Goal: Obtain resource: Obtain resource

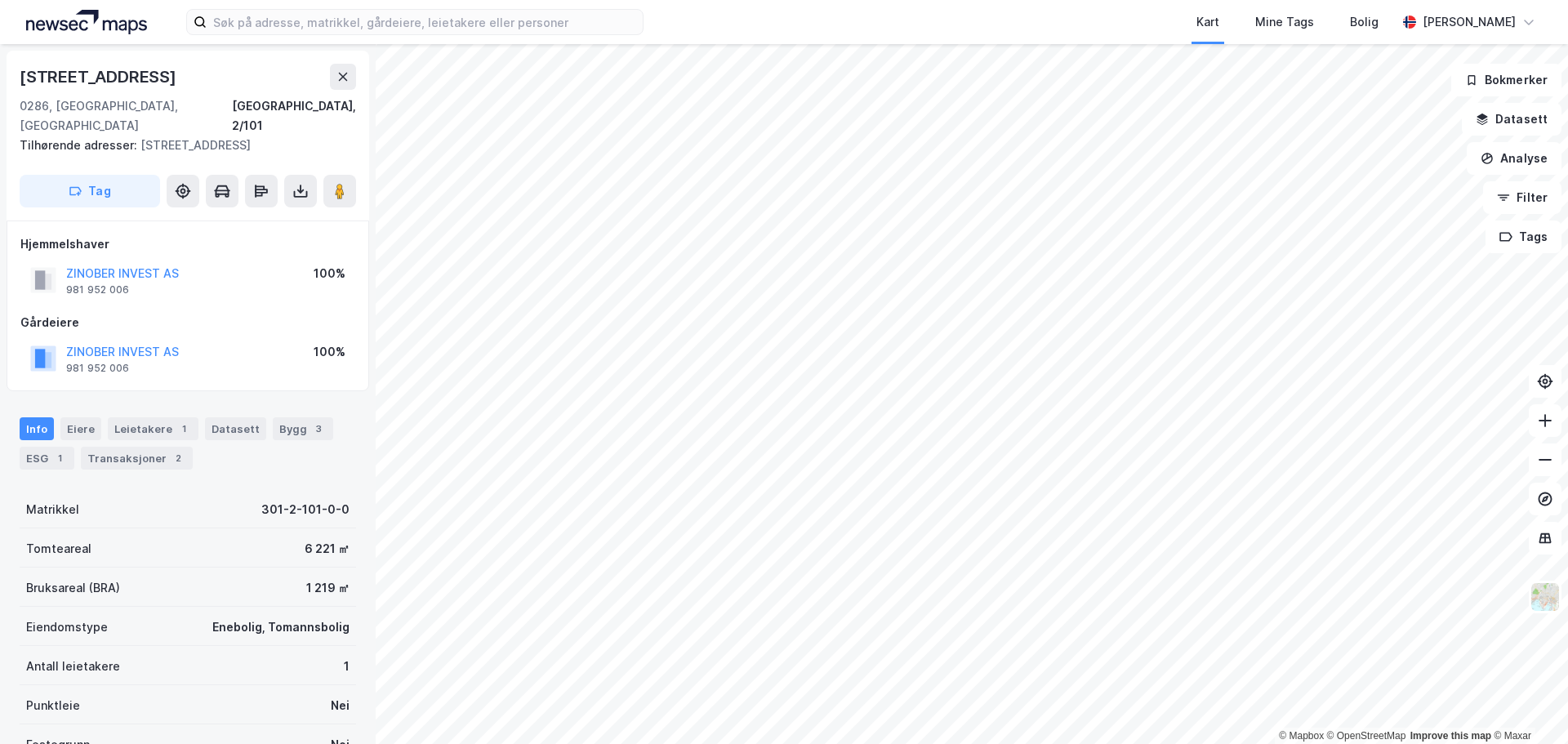
scroll to position [2, 0]
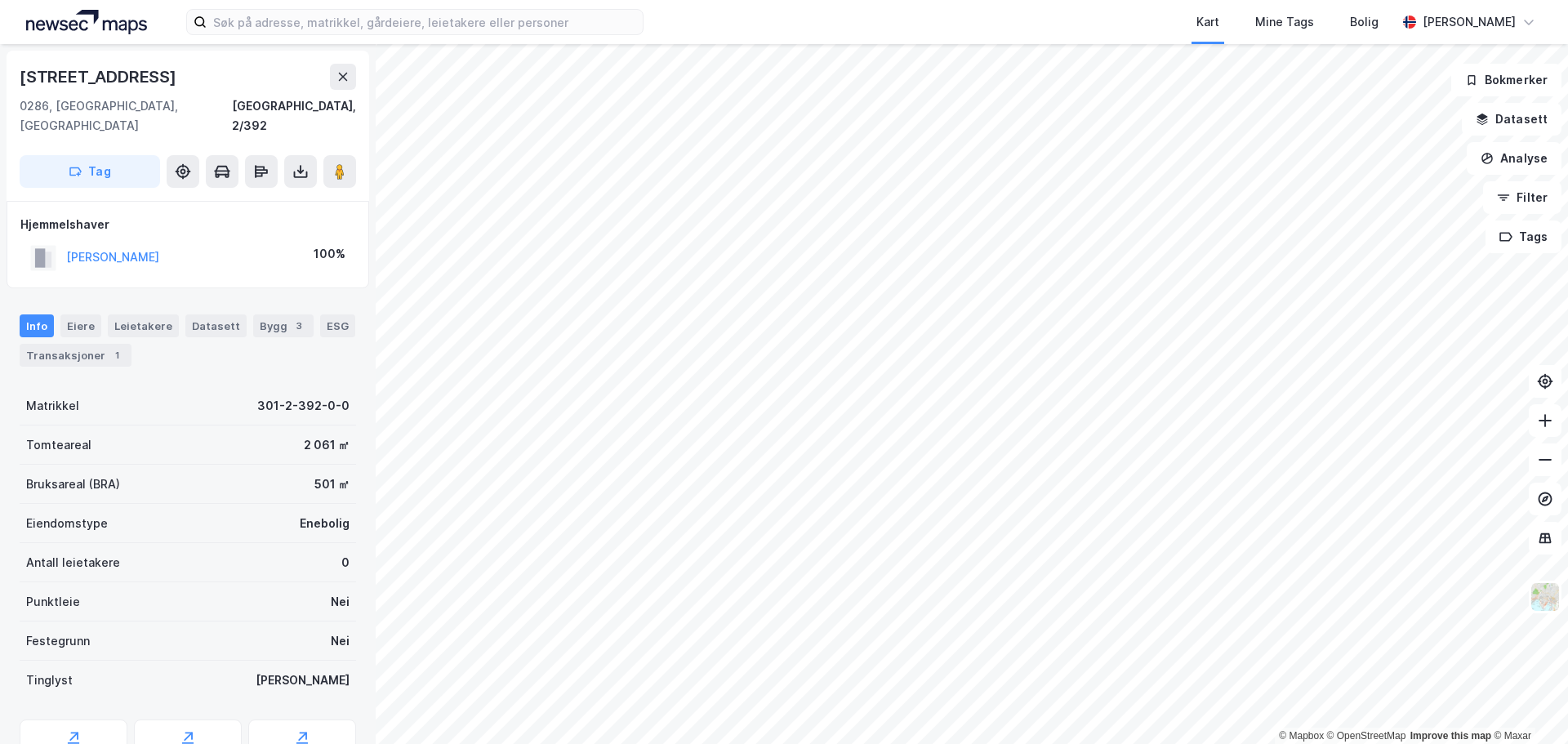
scroll to position [2, 0]
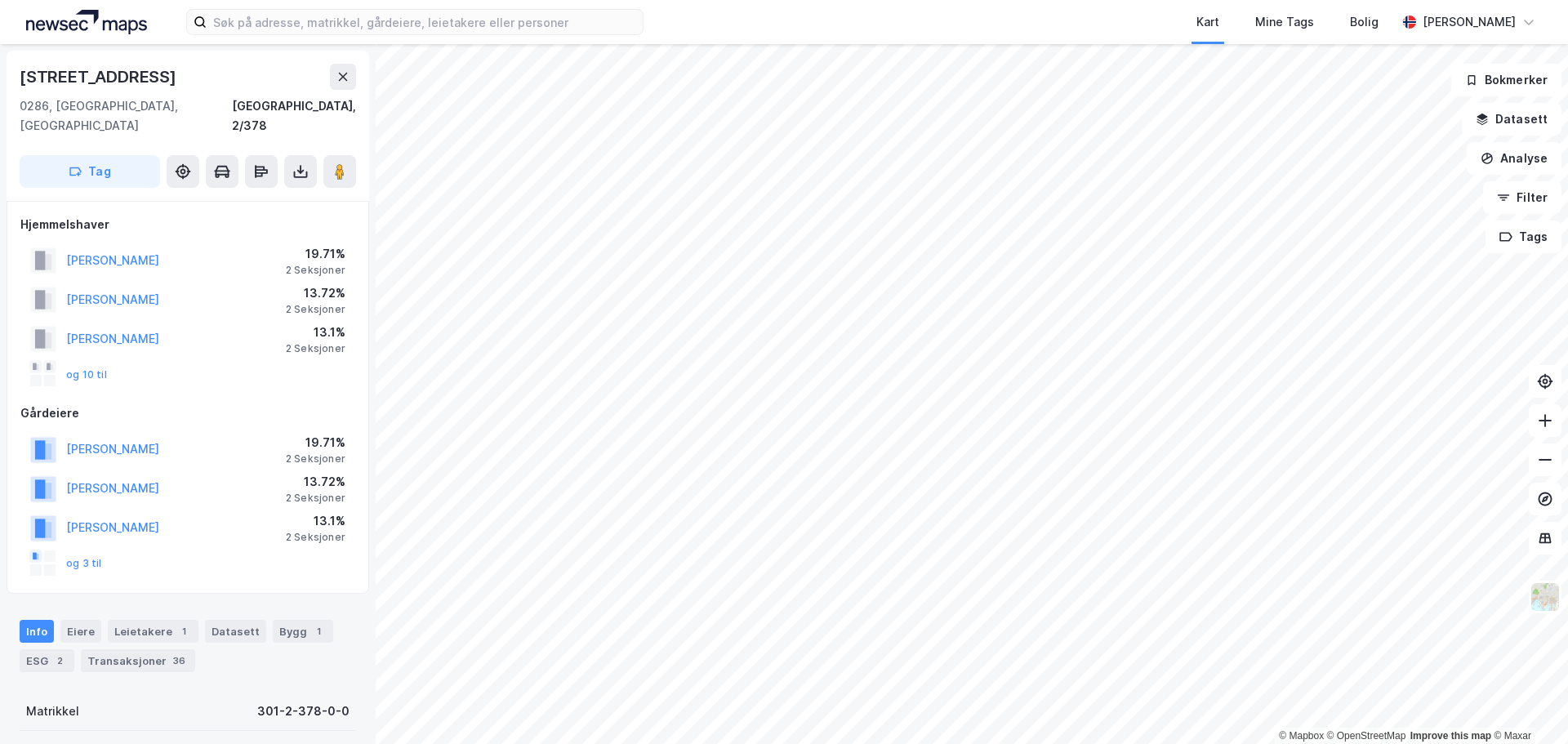
scroll to position [2, 0]
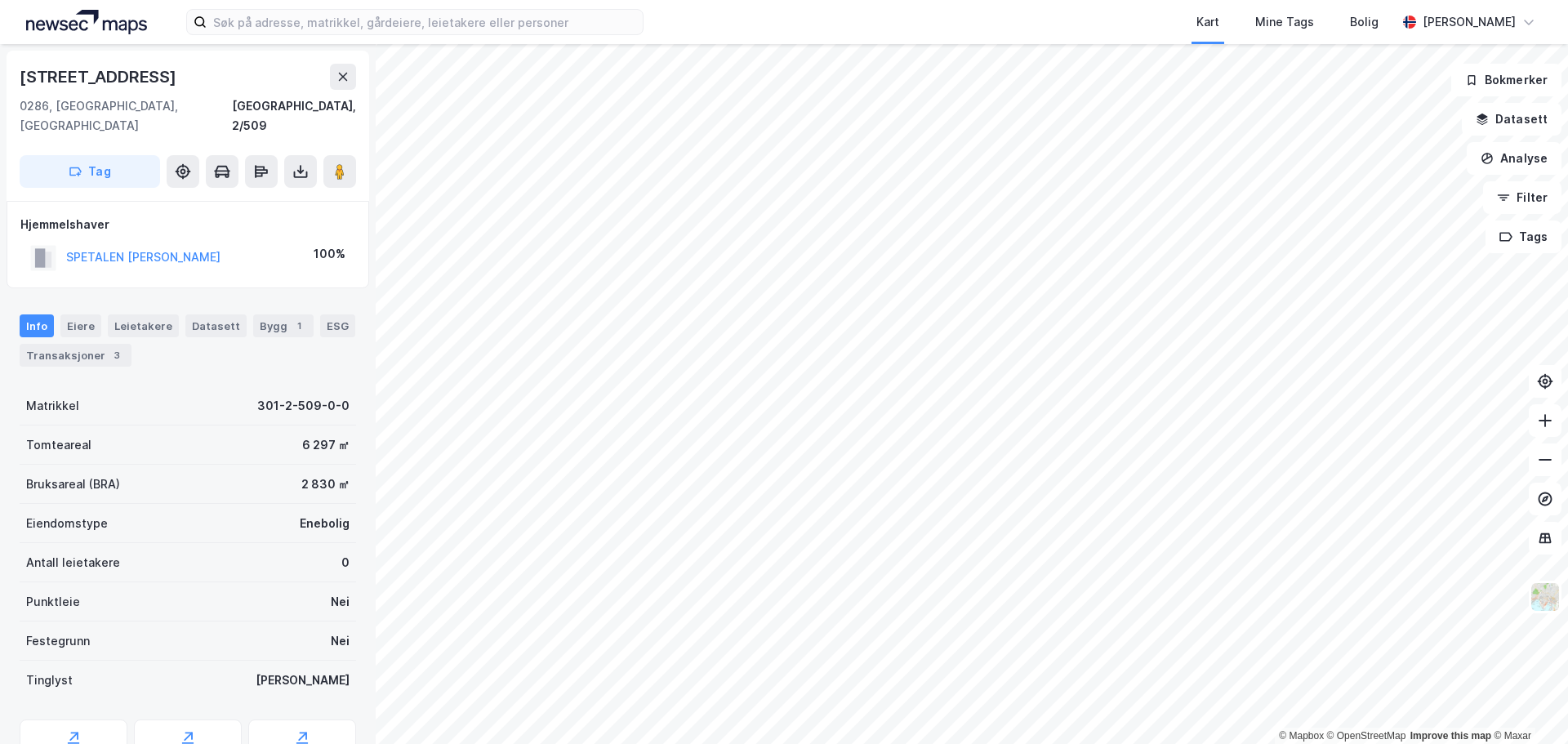
scroll to position [2, 0]
click at [298, 162] on icon at bounding box center [300, 170] width 16 height 16
click at [262, 196] on div "Last ned grunnbok" at bounding box center [219, 202] width 95 height 13
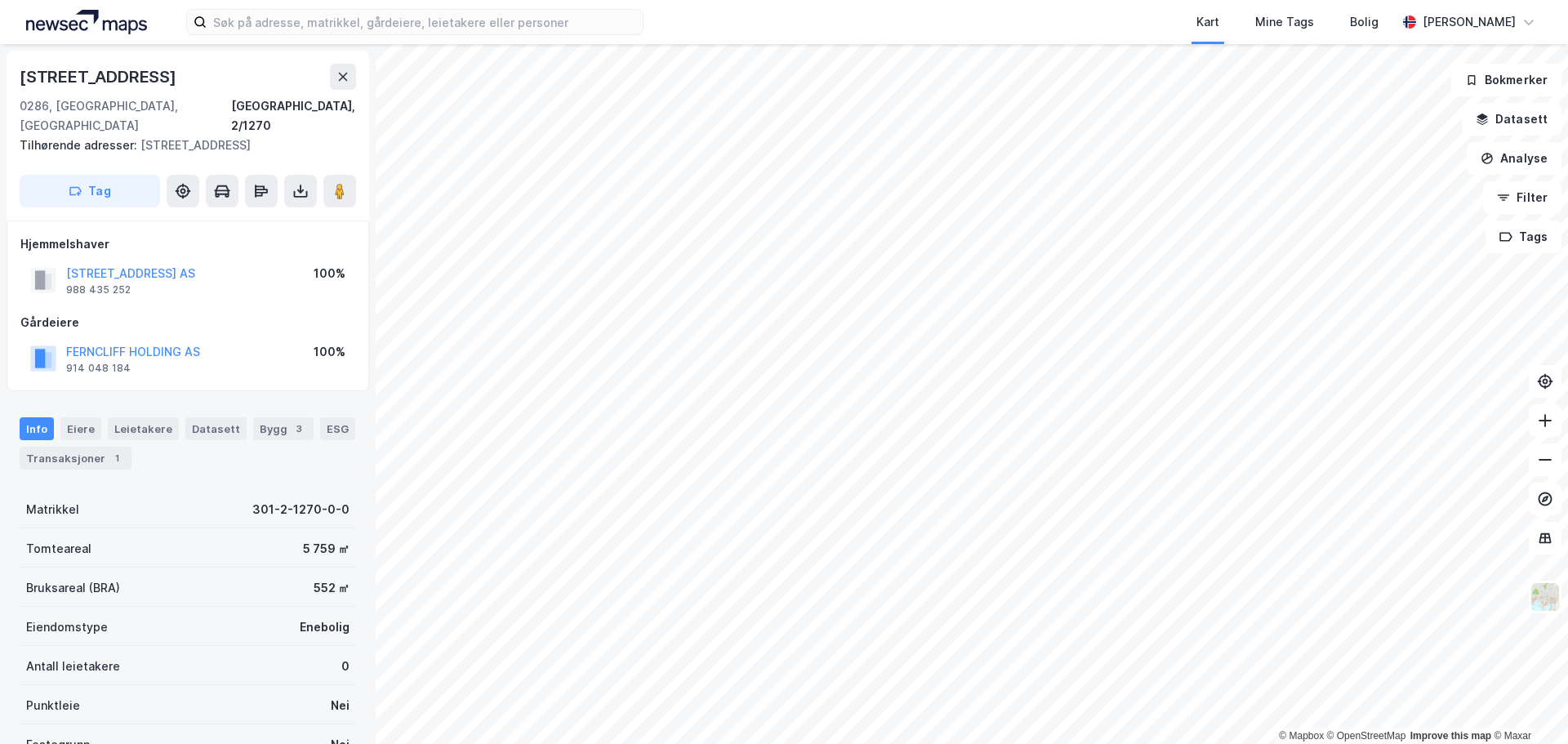
scroll to position [2, 0]
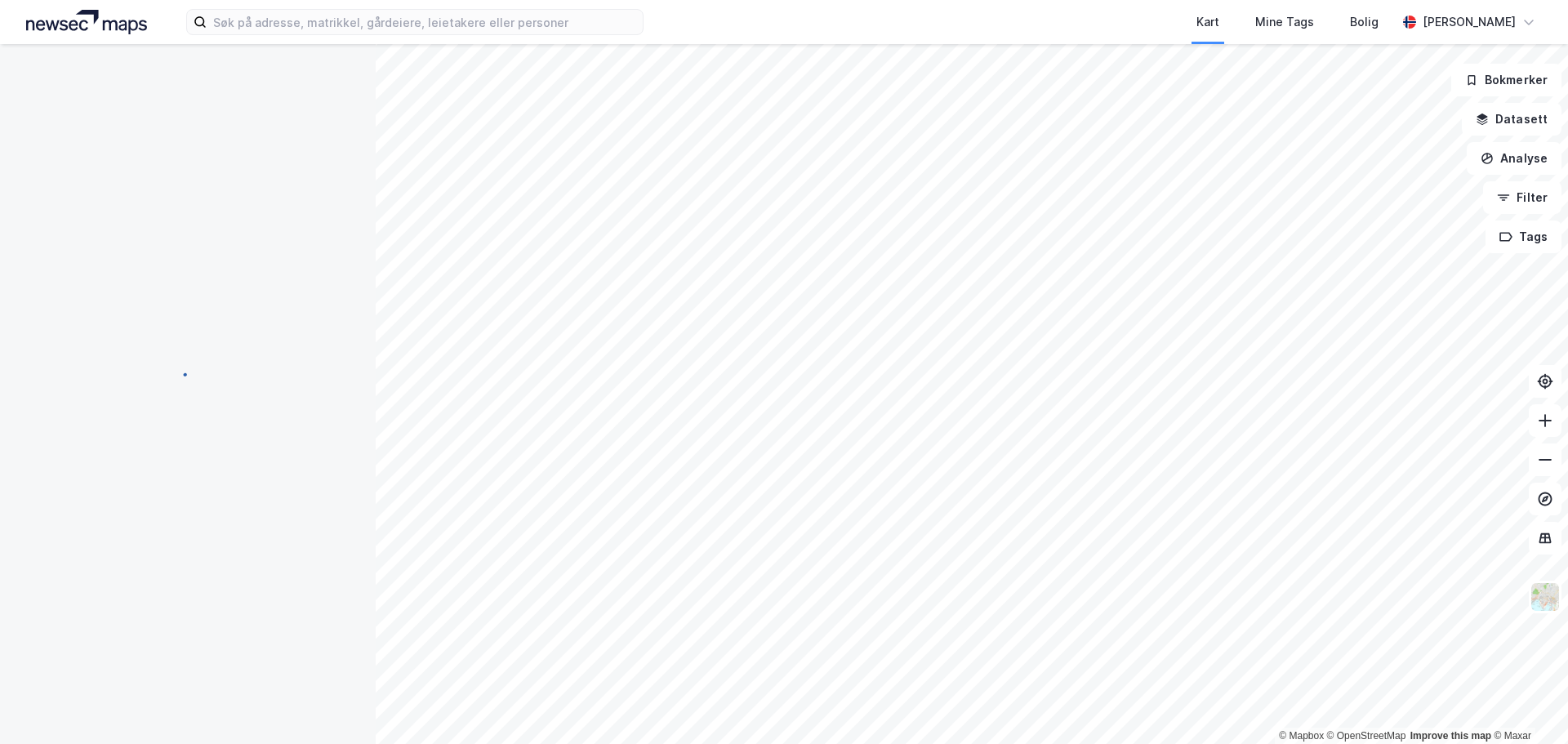
scroll to position [2, 0]
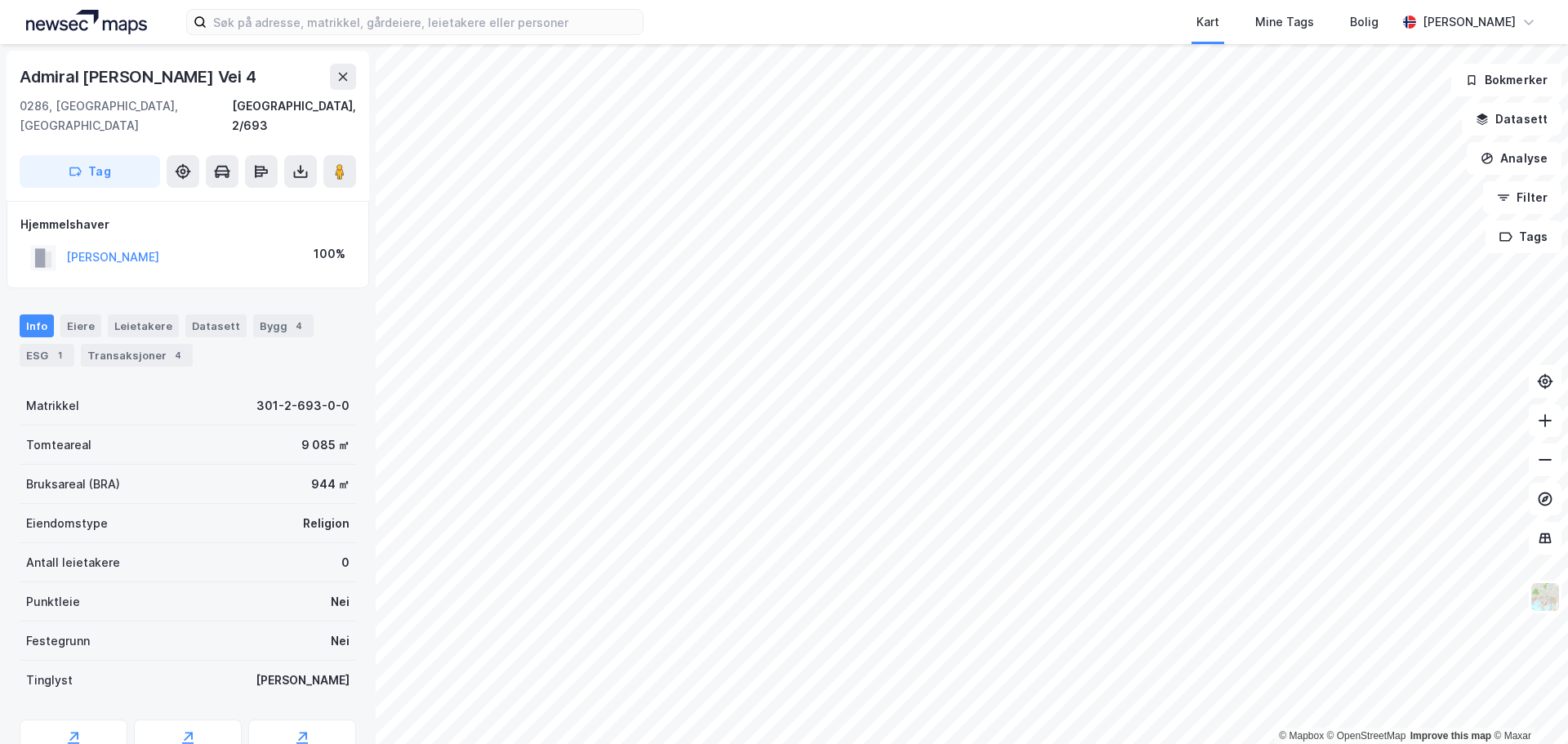
scroll to position [2, 0]
click at [296, 161] on button at bounding box center [300, 170] width 33 height 33
click at [263, 196] on div "Last ned grunnbok" at bounding box center [219, 202] width 95 height 13
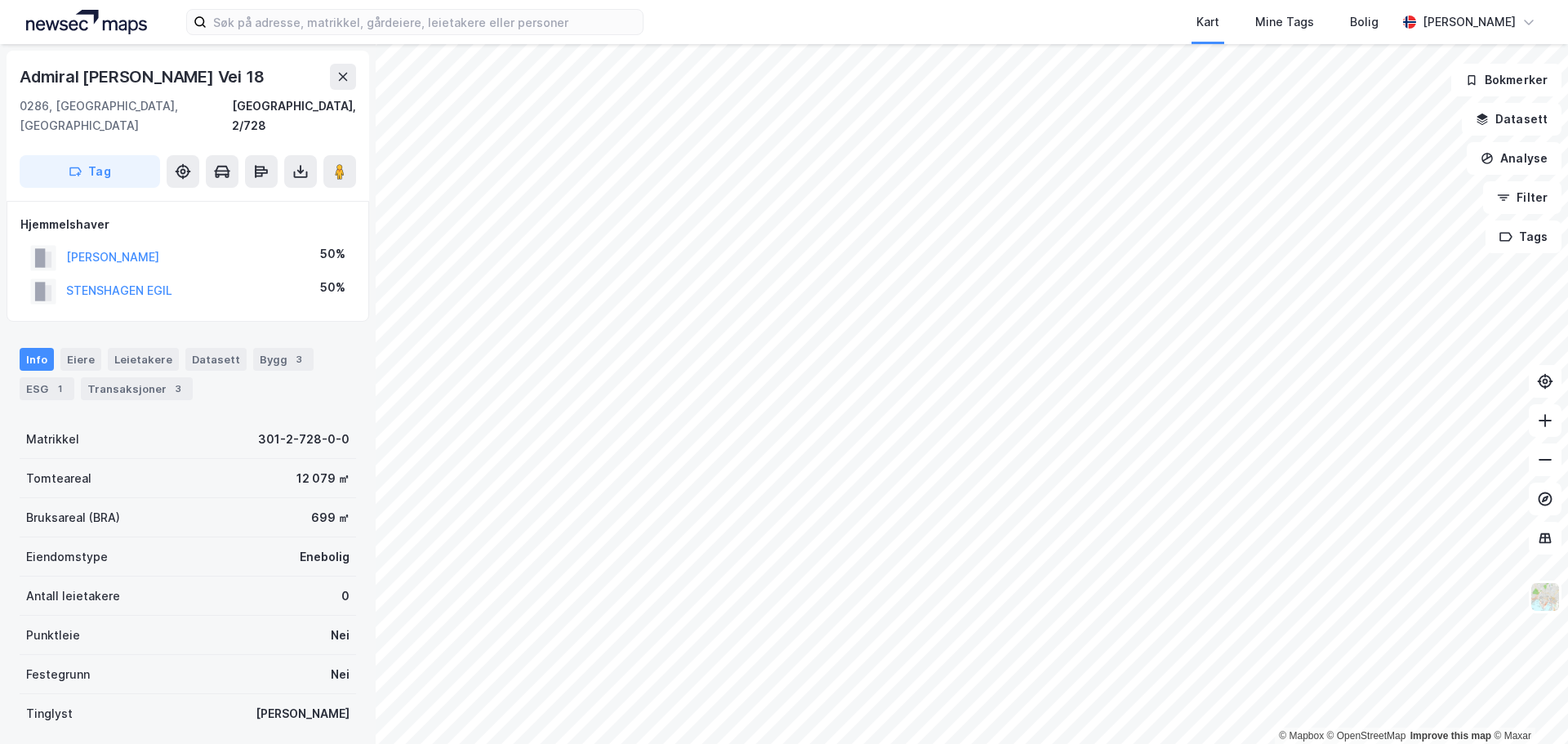
scroll to position [2, 0]
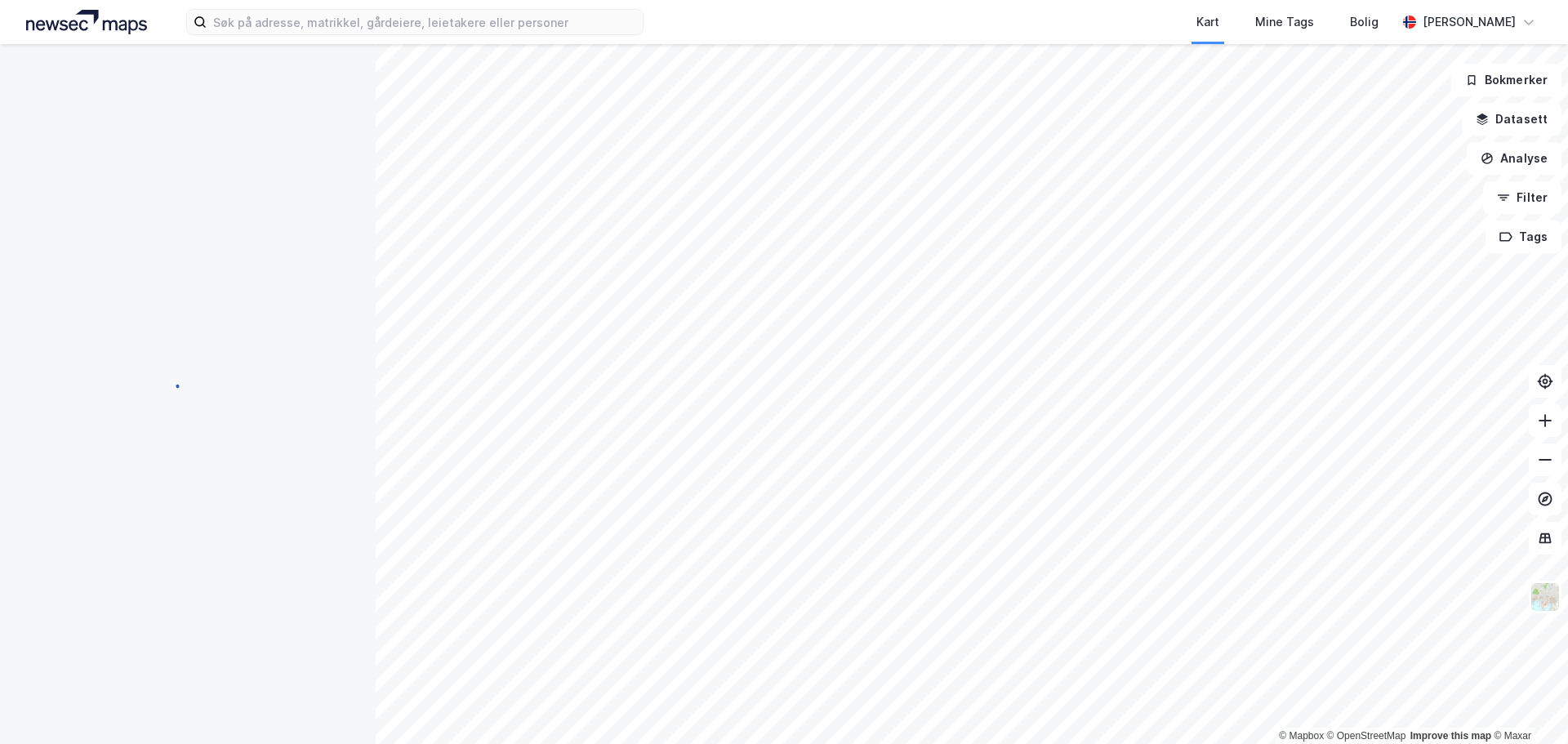
scroll to position [2, 0]
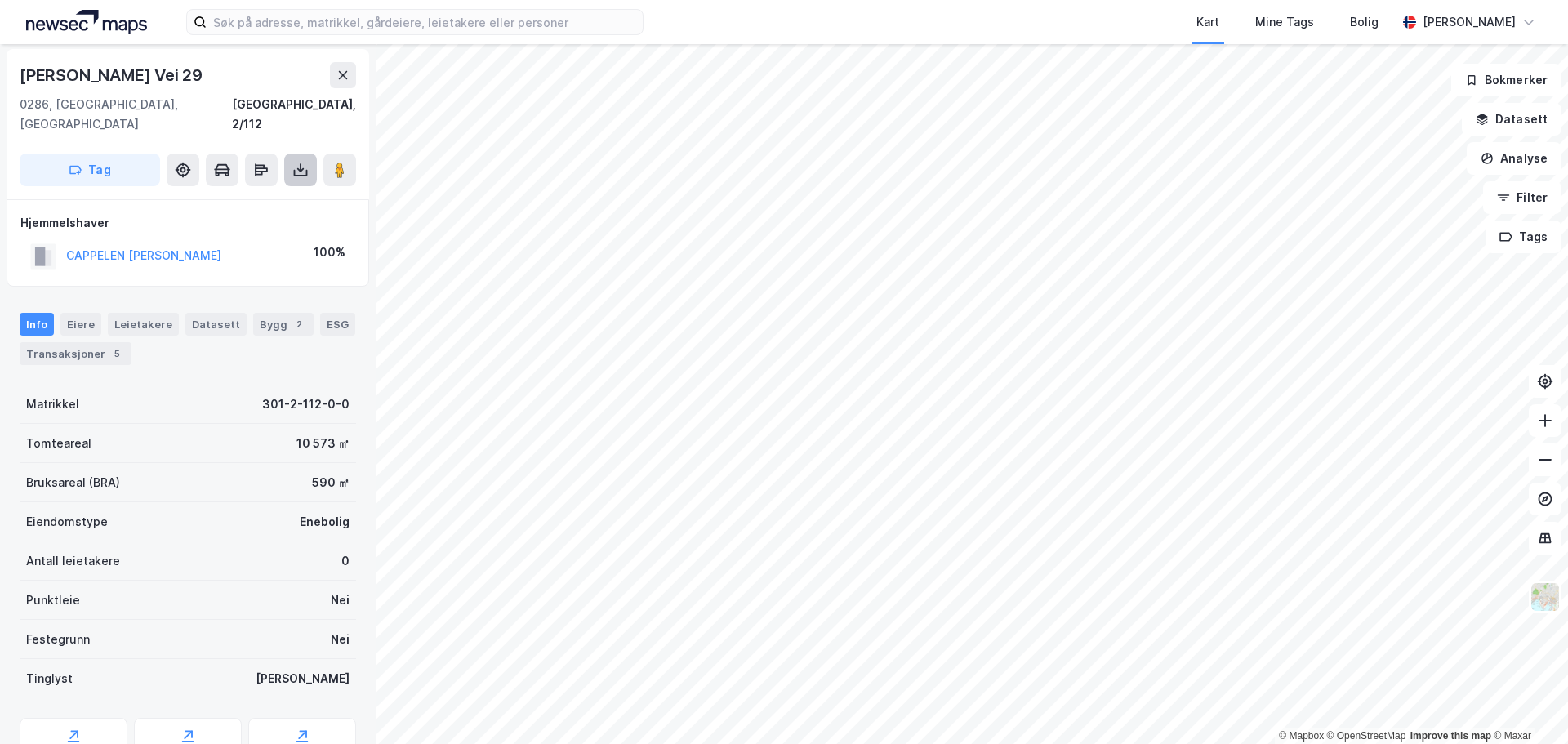
click at [303, 162] on icon at bounding box center [300, 170] width 16 height 16
click at [287, 189] on div "Last ned grunnbok" at bounding box center [229, 202] width 174 height 26
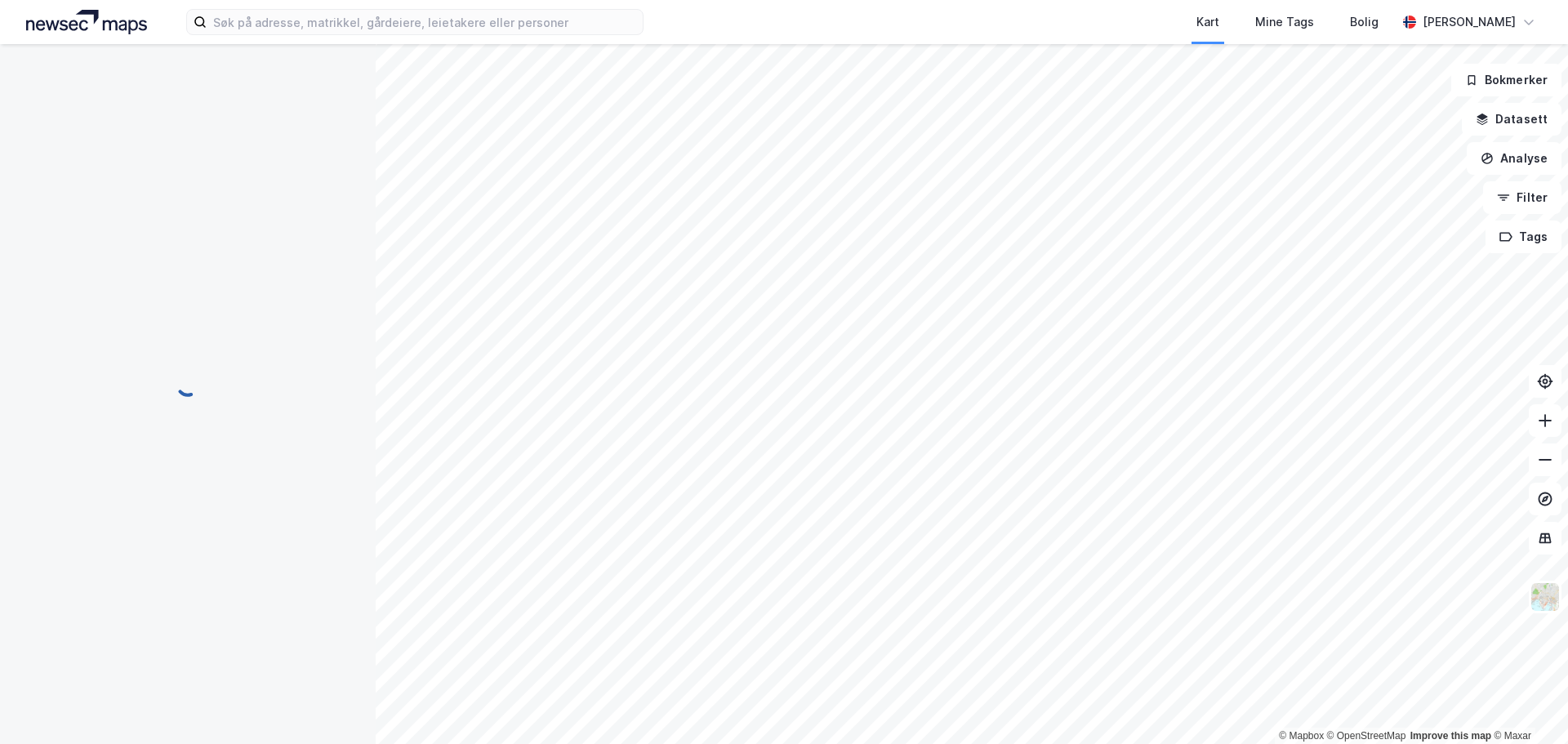
scroll to position [2, 0]
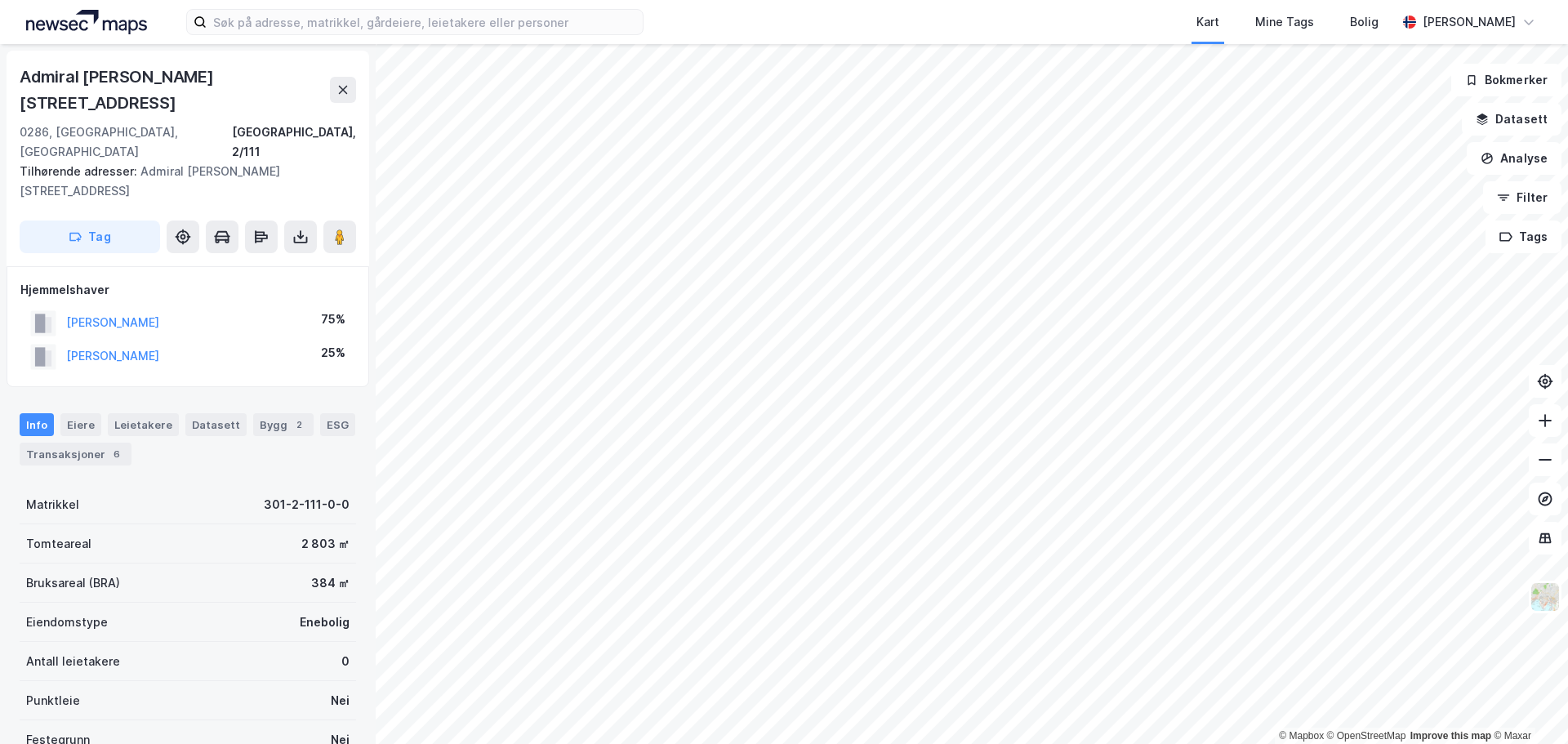
scroll to position [2, 0]
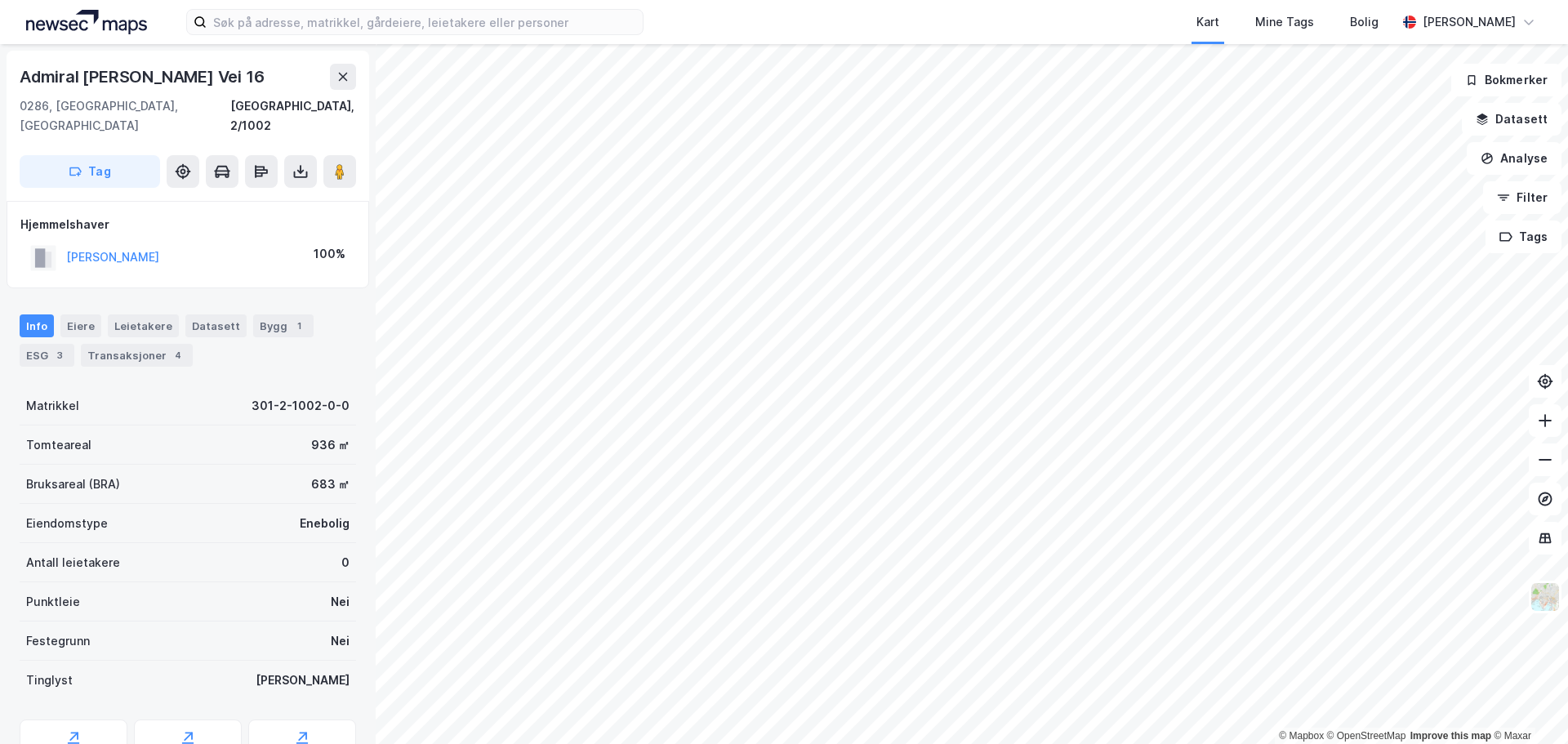
scroll to position [2, 0]
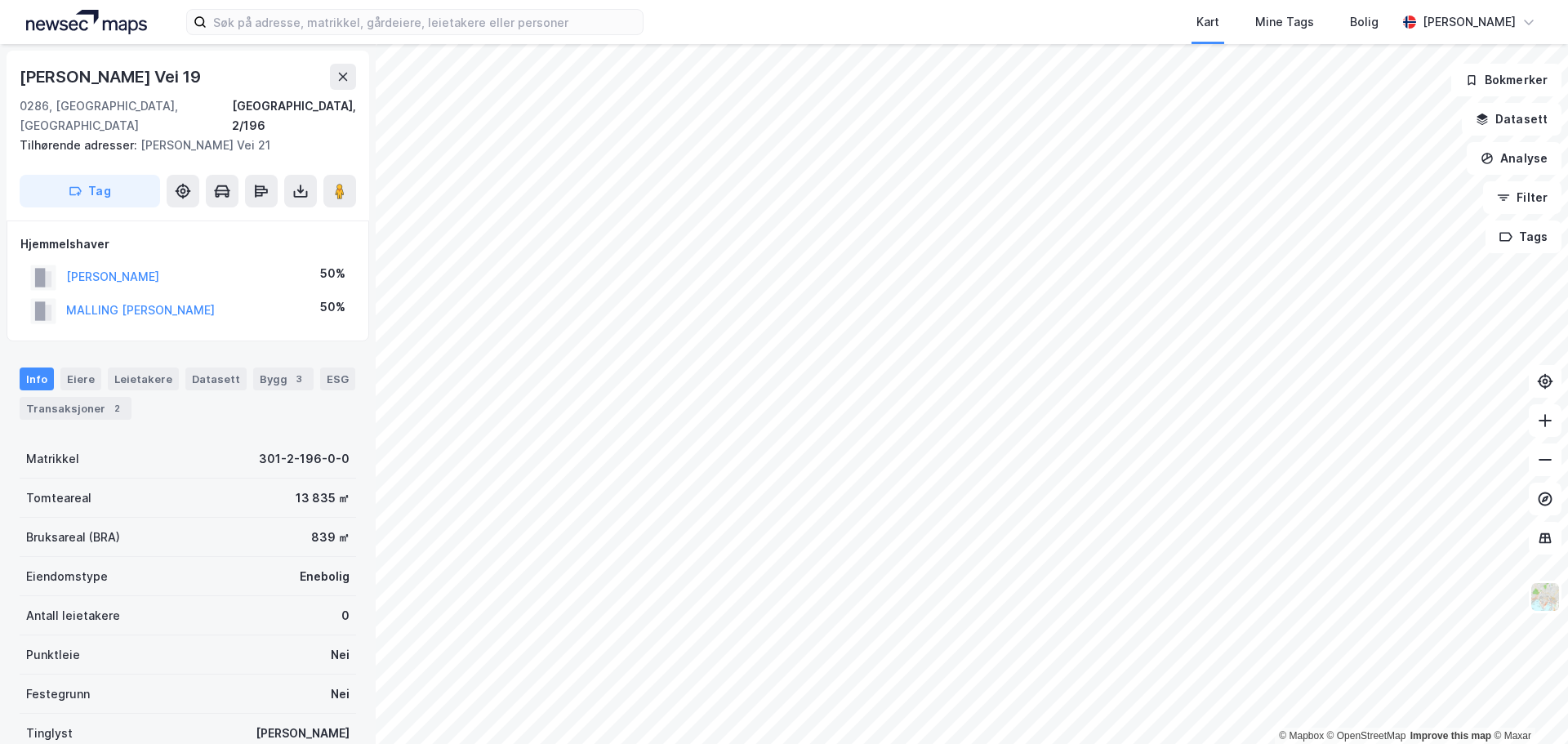
scroll to position [2, 0]
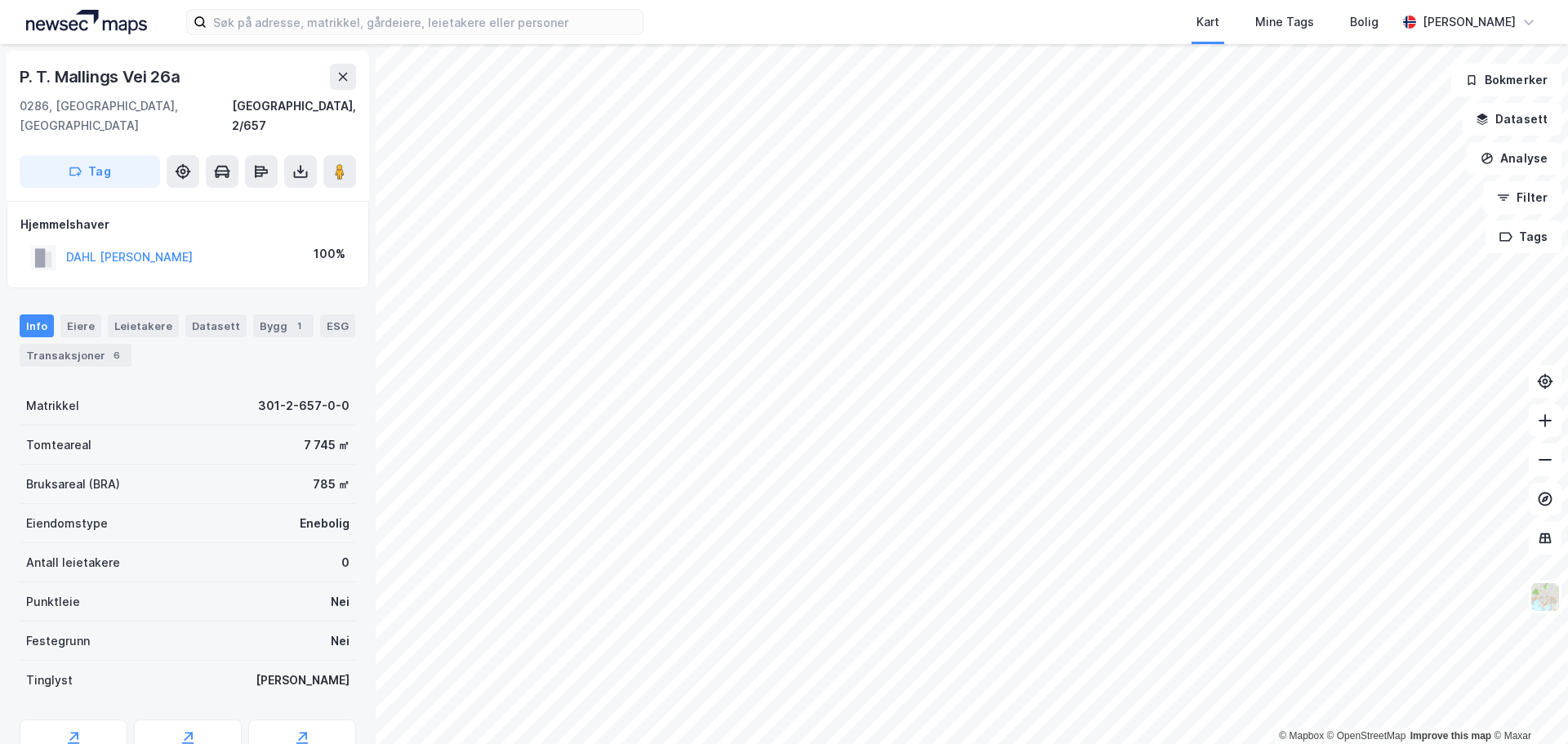
scroll to position [2, 0]
click at [81, 342] on div "Transaksjoner 6" at bounding box center [76, 353] width 112 height 23
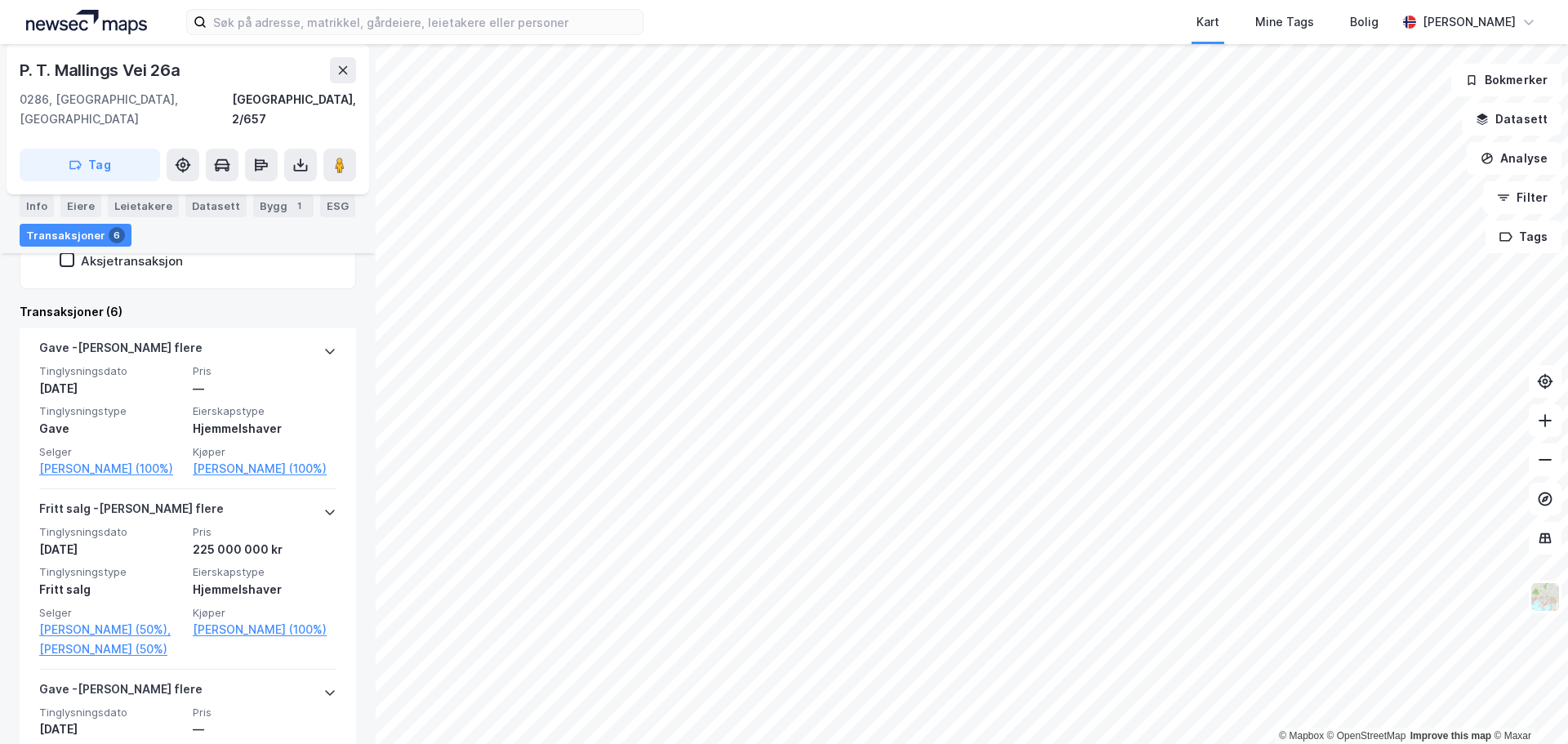
scroll to position [409, 0]
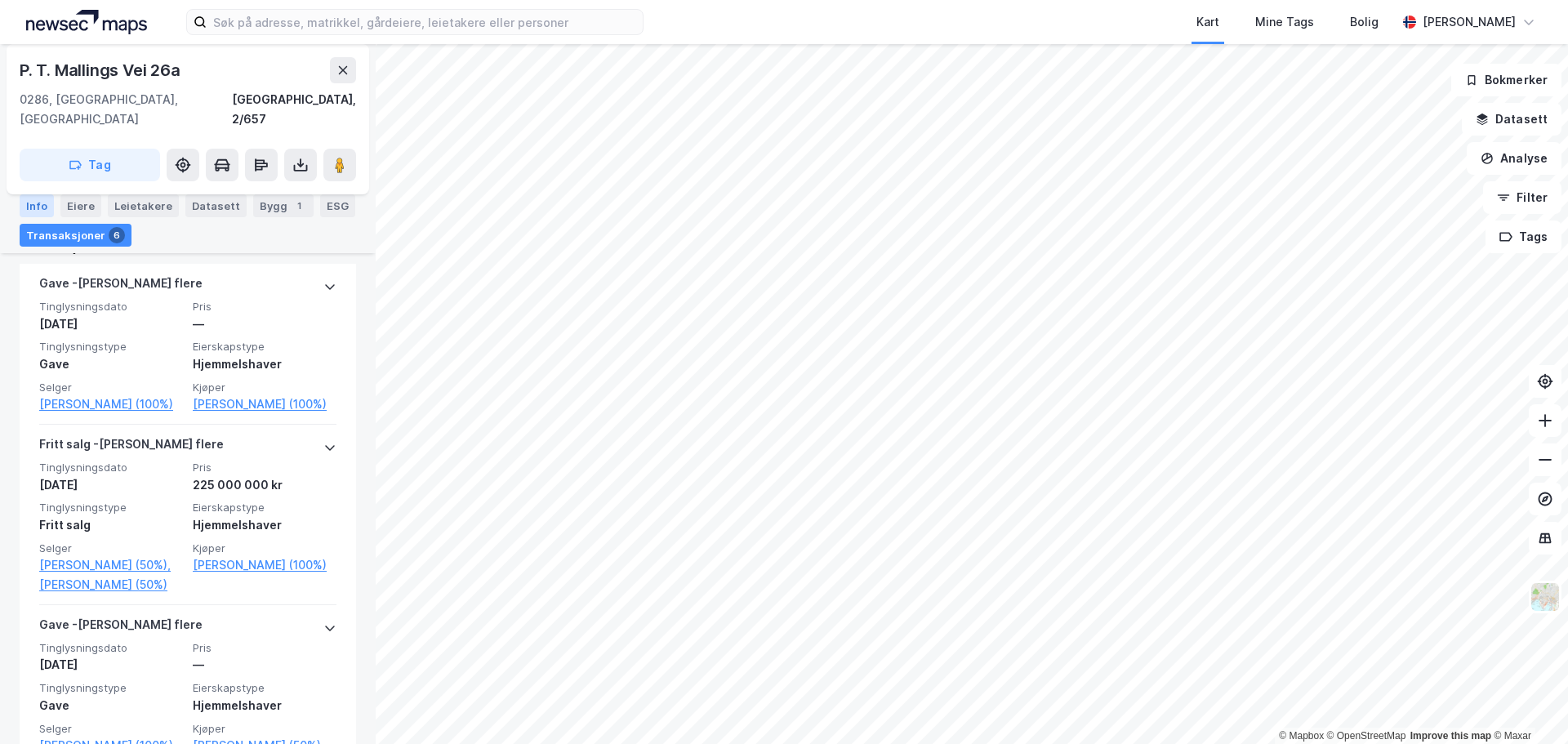
click at [33, 201] on div "Info" at bounding box center [37, 205] width 34 height 23
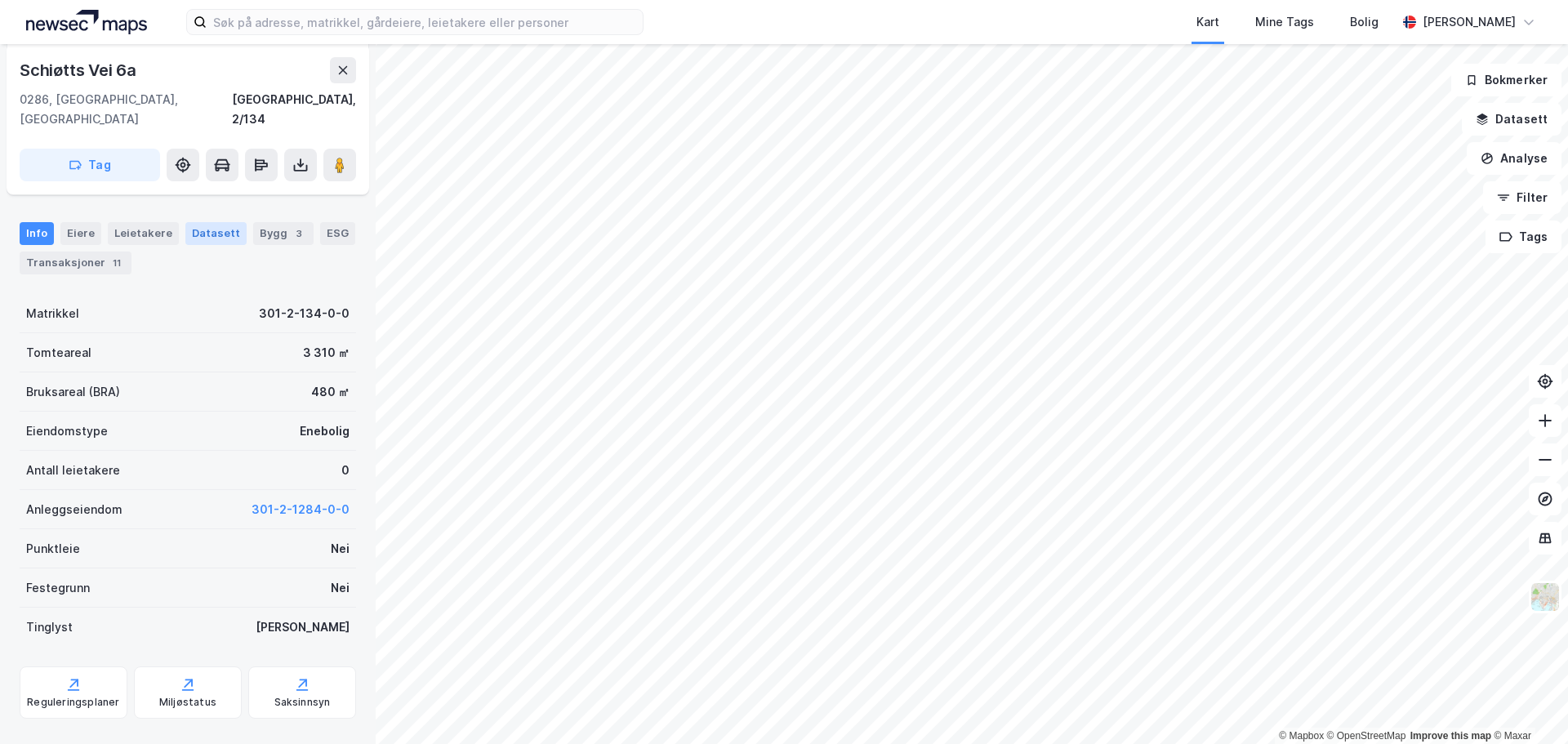
scroll to position [185, 0]
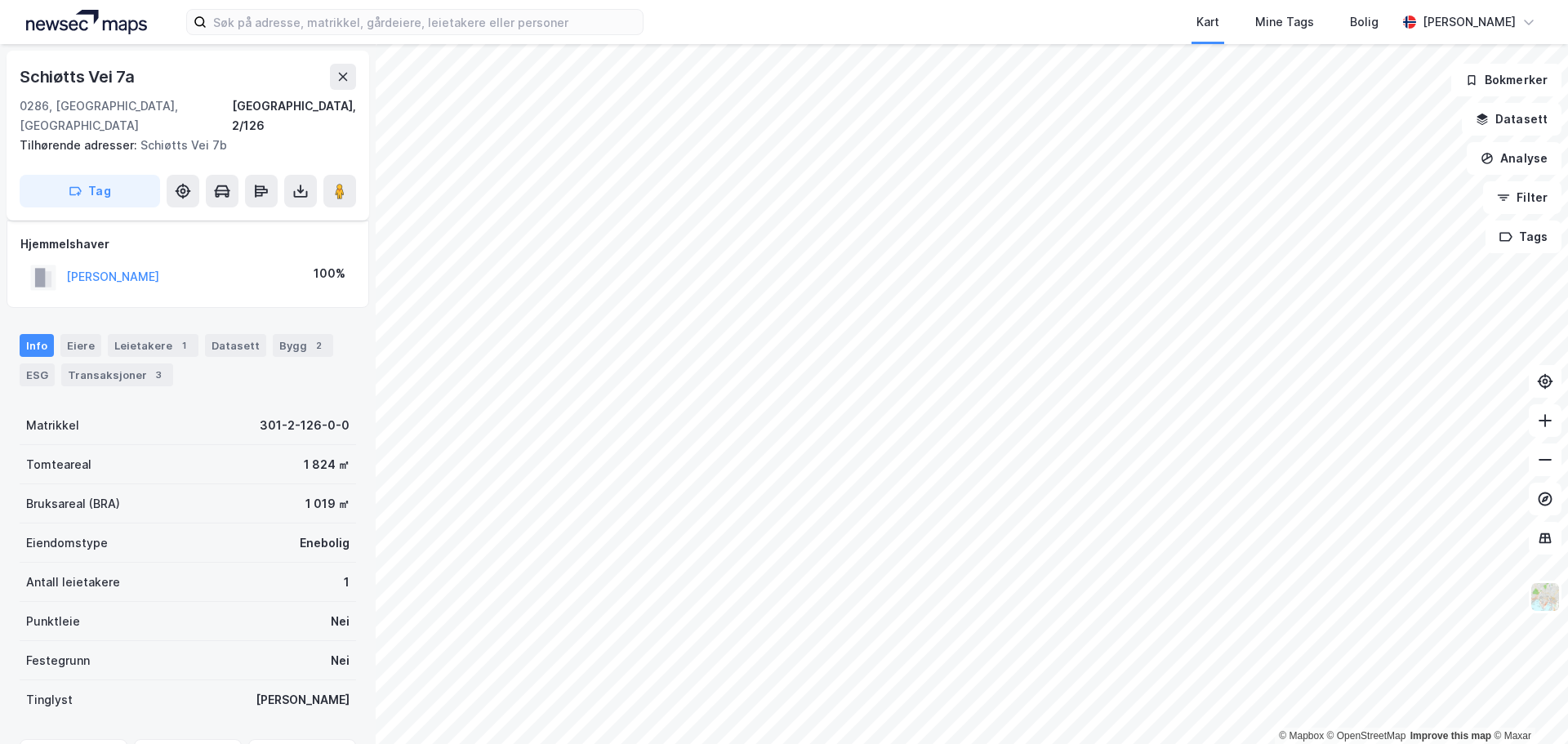
scroll to position [81, 0]
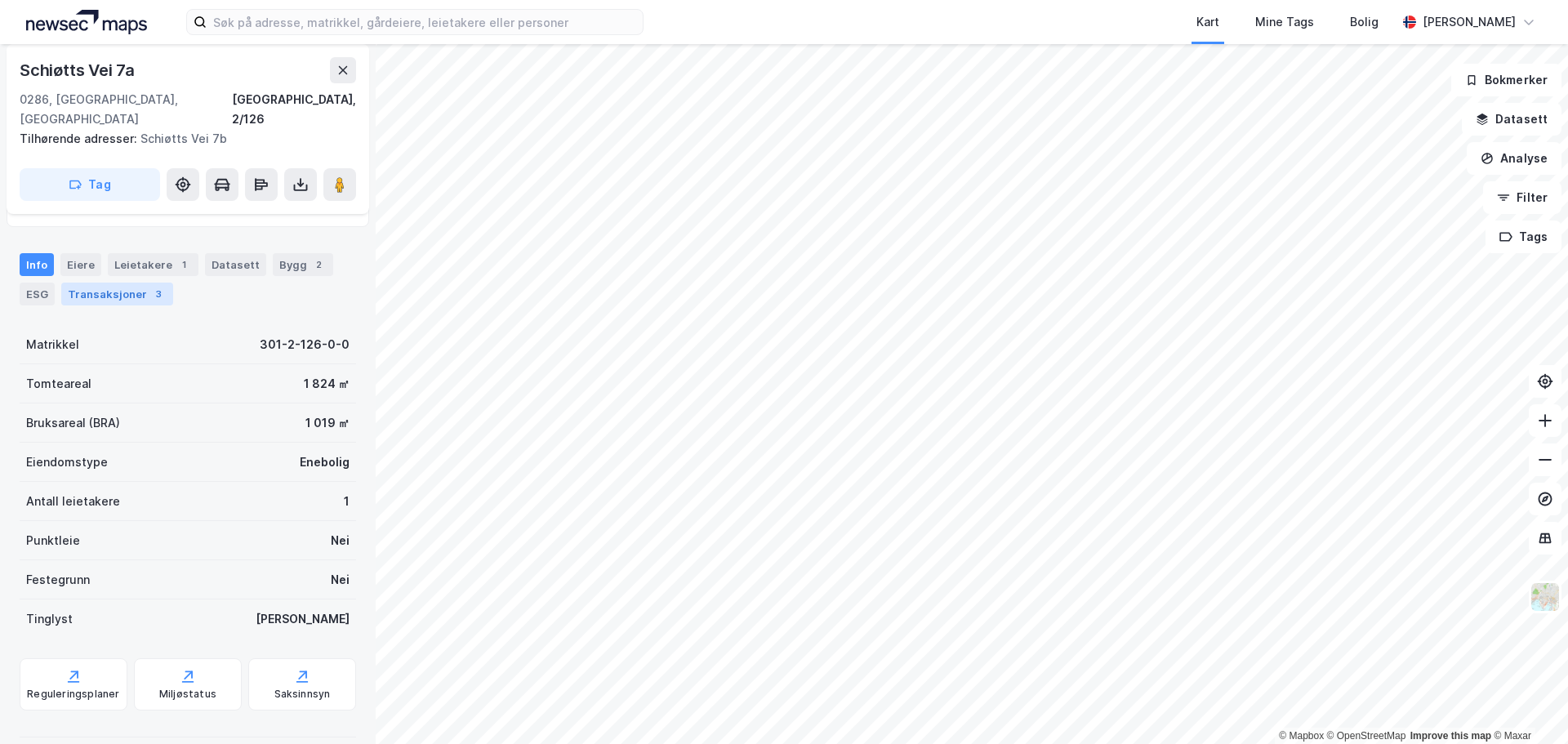
click at [100, 282] on div "Transaksjoner 3" at bounding box center [117, 293] width 112 height 23
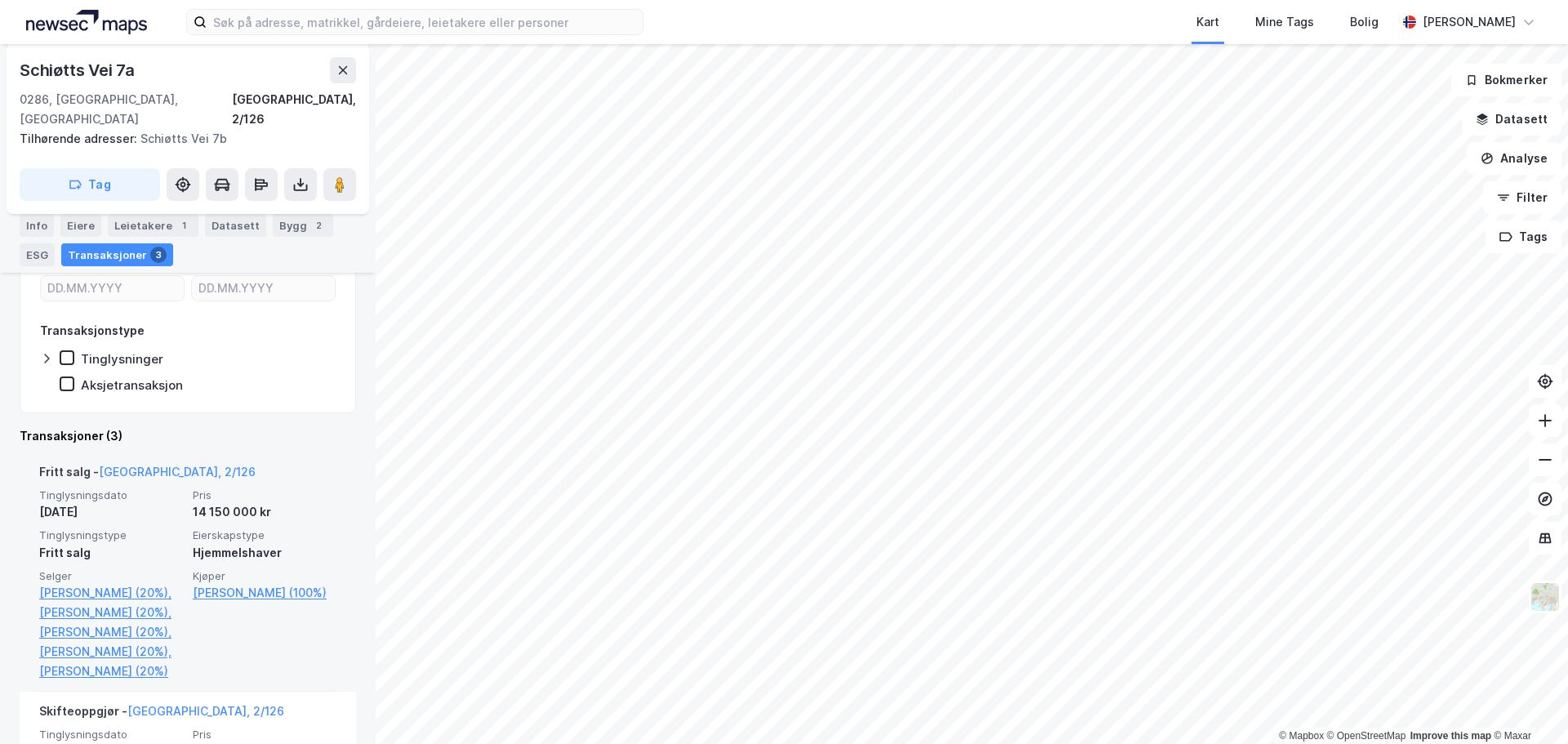
scroll to position [327, 0]
